Goal: Navigation & Orientation: Find specific page/section

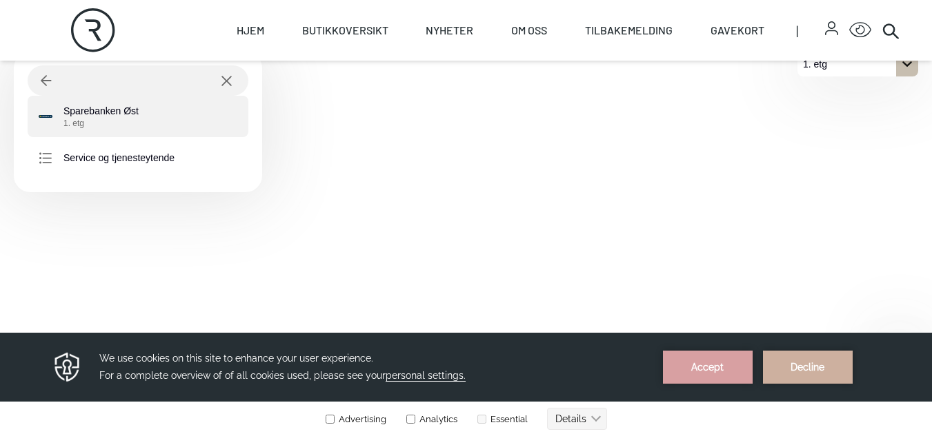
click at [165, 110] on div "Sparebanken Øst 1. etg" at bounding box center [135, 116] width 192 height 25
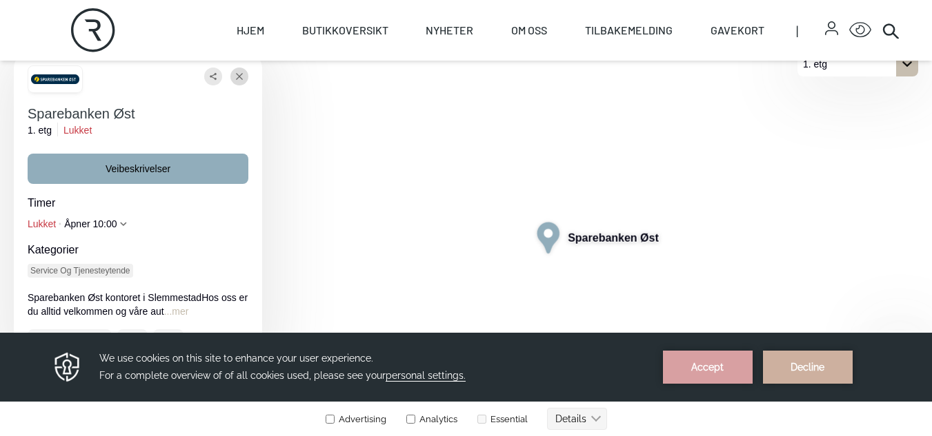
click at [243, 76] on button "Lukke" at bounding box center [239, 77] width 18 height 18
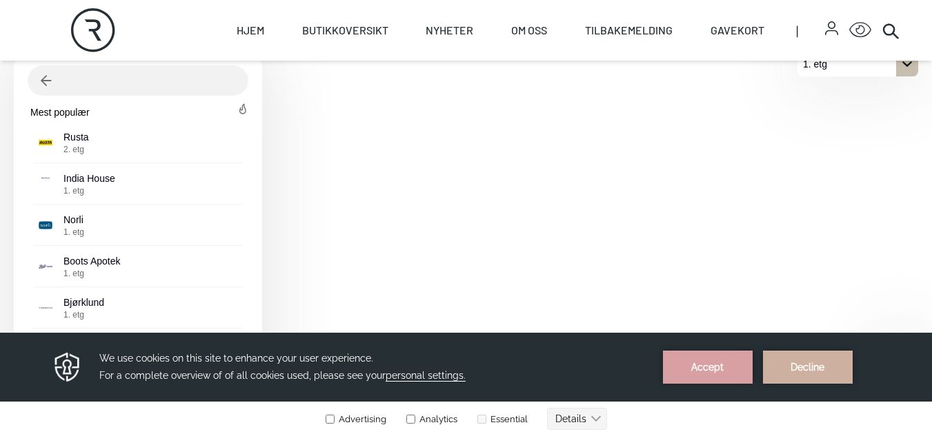
drag, startPoint x: 101, startPoint y: 32, endPoint x: 115, endPoint y: 43, distance: 18.2
click at [101, 32] on icon "Rortunet" at bounding box center [93, 30] width 44 height 44
select select "NO"
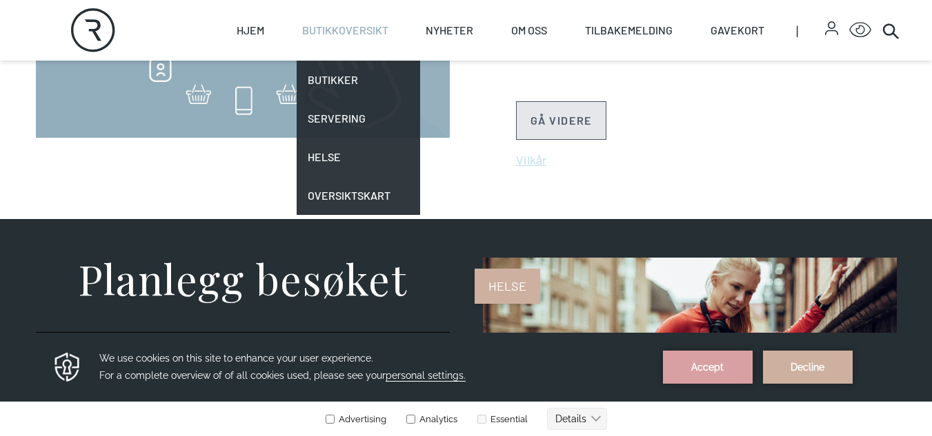
scroll to position [758, 0]
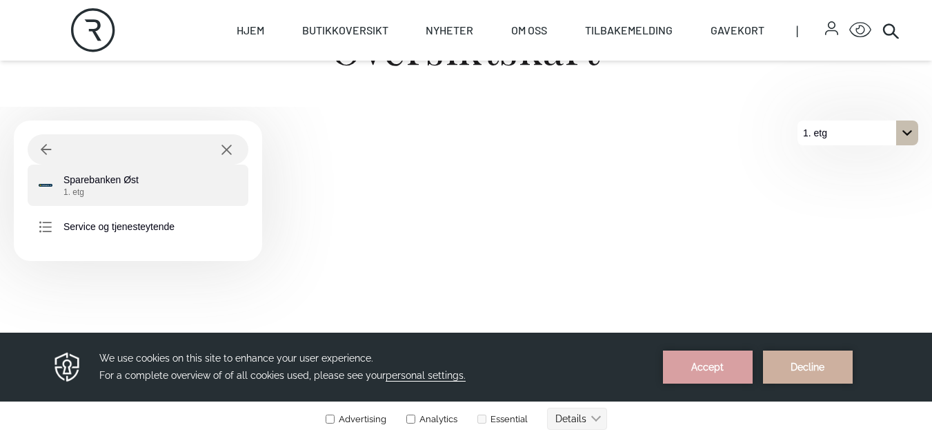
click at [108, 180] on p "Sparebanken Øst 1. etg" at bounding box center [100, 185] width 75 height 25
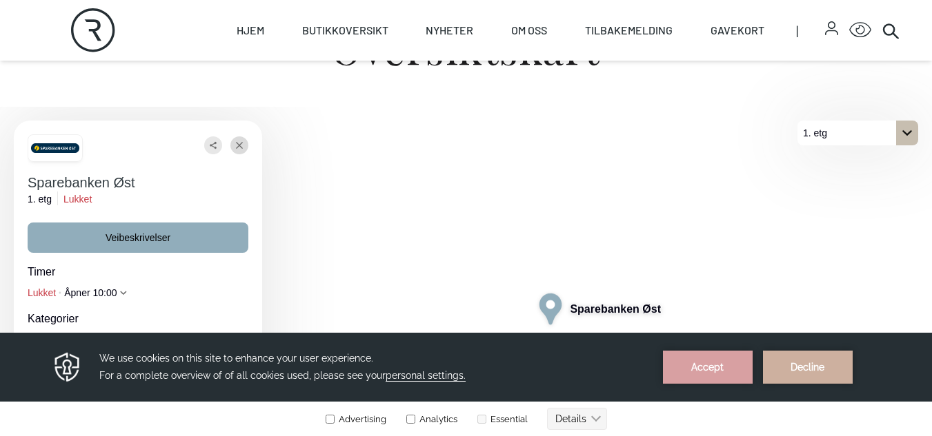
click at [235, 148] on button "Lukke" at bounding box center [239, 146] width 18 height 18
click at [242, 150] on icon "Lukke" at bounding box center [239, 145] width 7 height 25
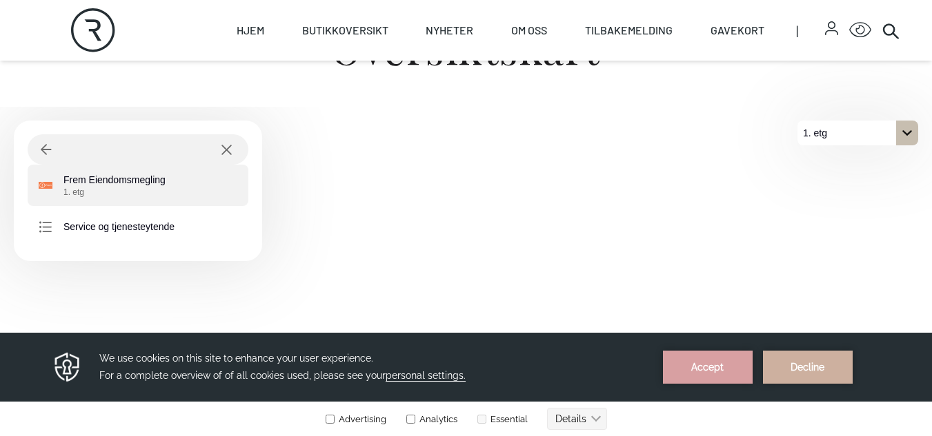
click at [130, 184] on p "Frem Eiendomsmegling 1. etg" at bounding box center [114, 185] width 102 height 25
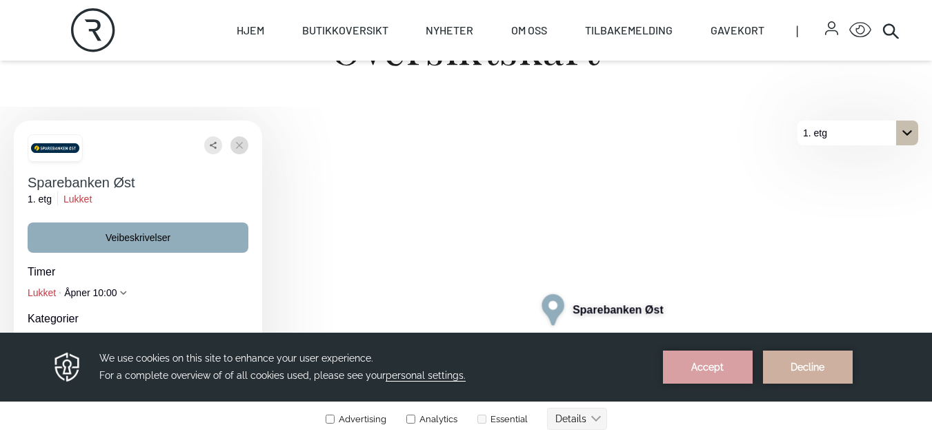
click at [241, 146] on icon "Lukke" at bounding box center [239, 145] width 7 height 7
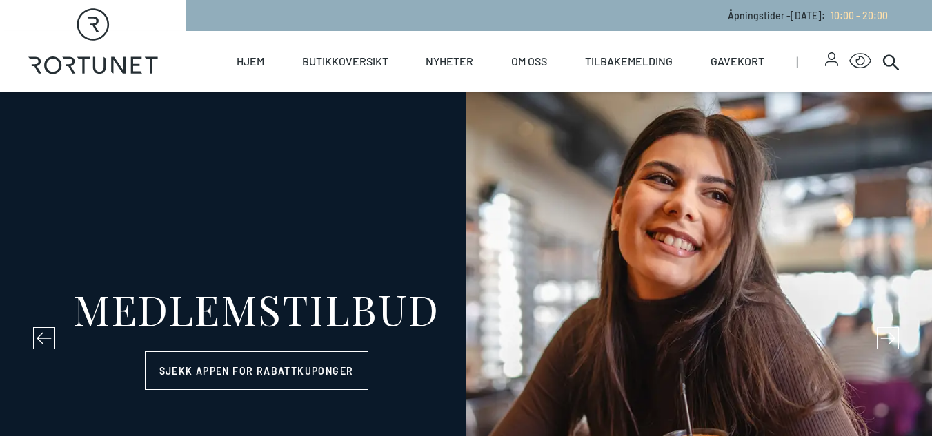
select select "NO"
